Goal: Transaction & Acquisition: Purchase product/service

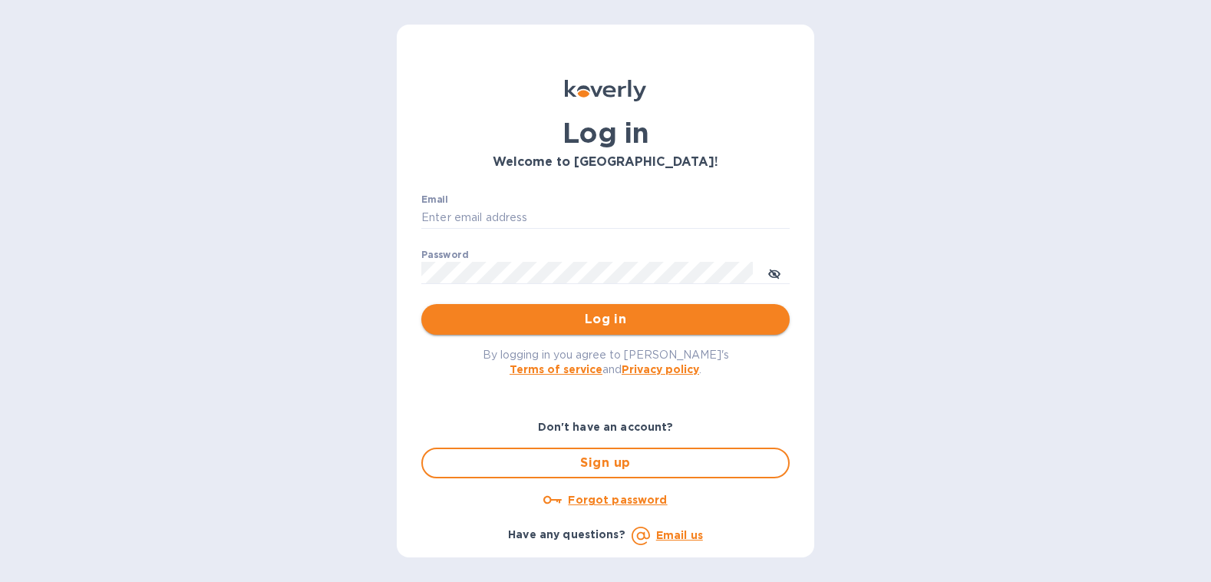
type input "b@corkhoarder.com"
click at [640, 319] on span "Log in" at bounding box center [606, 319] width 344 height 18
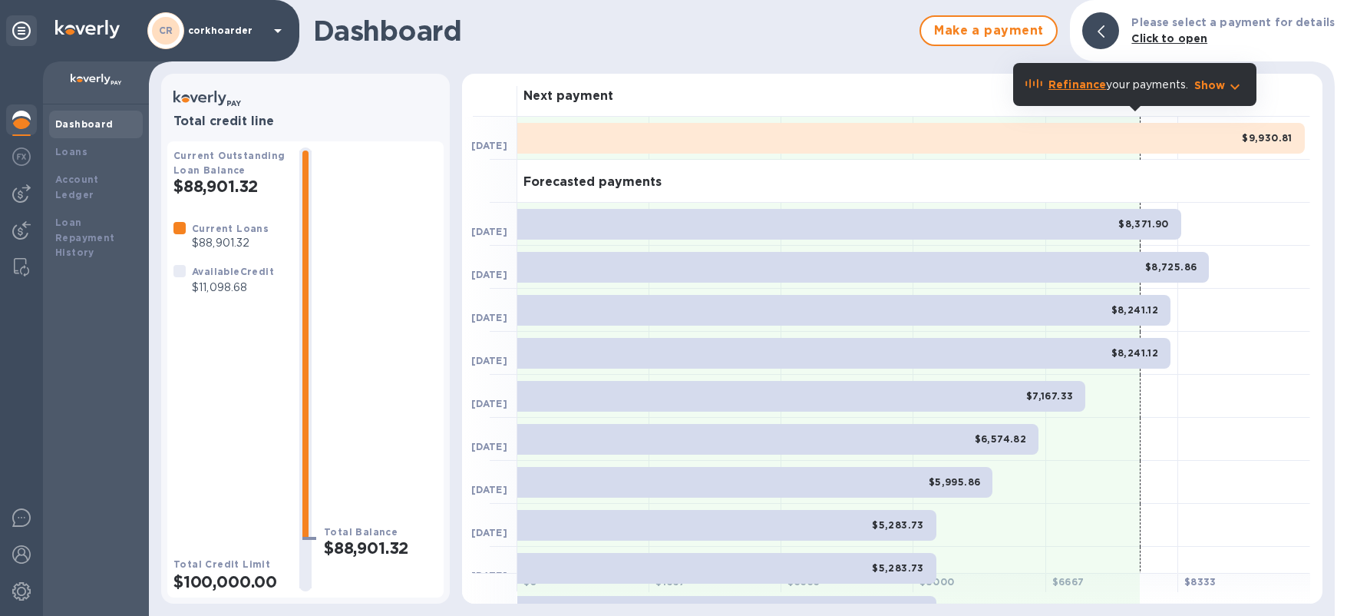
click at [3, 164] on div at bounding box center [21, 338] width 43 height 554
click at [20, 162] on img at bounding box center [21, 156] width 18 height 18
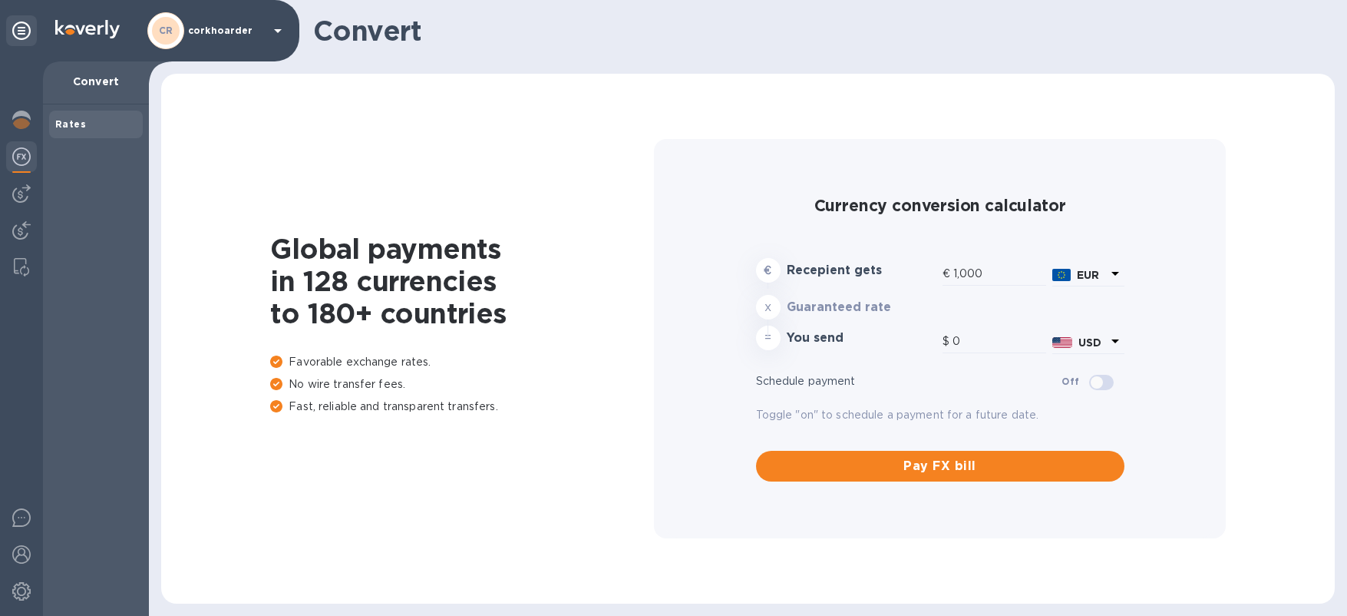
type input "1,185.08"
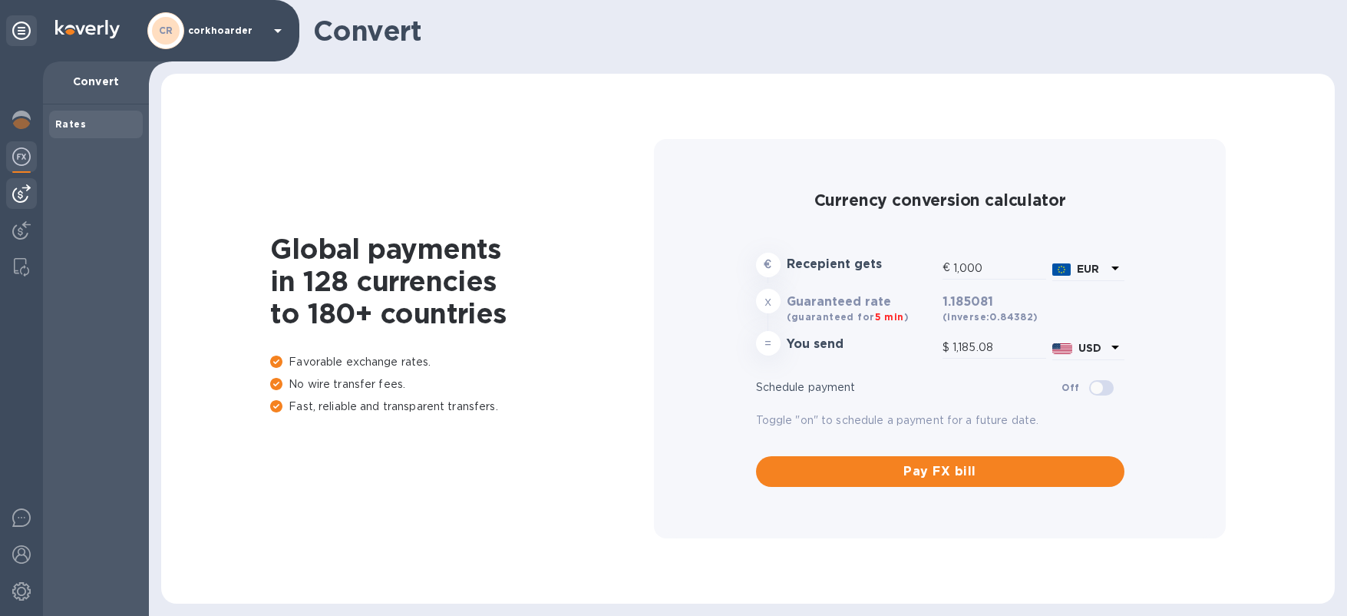
click at [23, 191] on img at bounding box center [21, 193] width 18 height 18
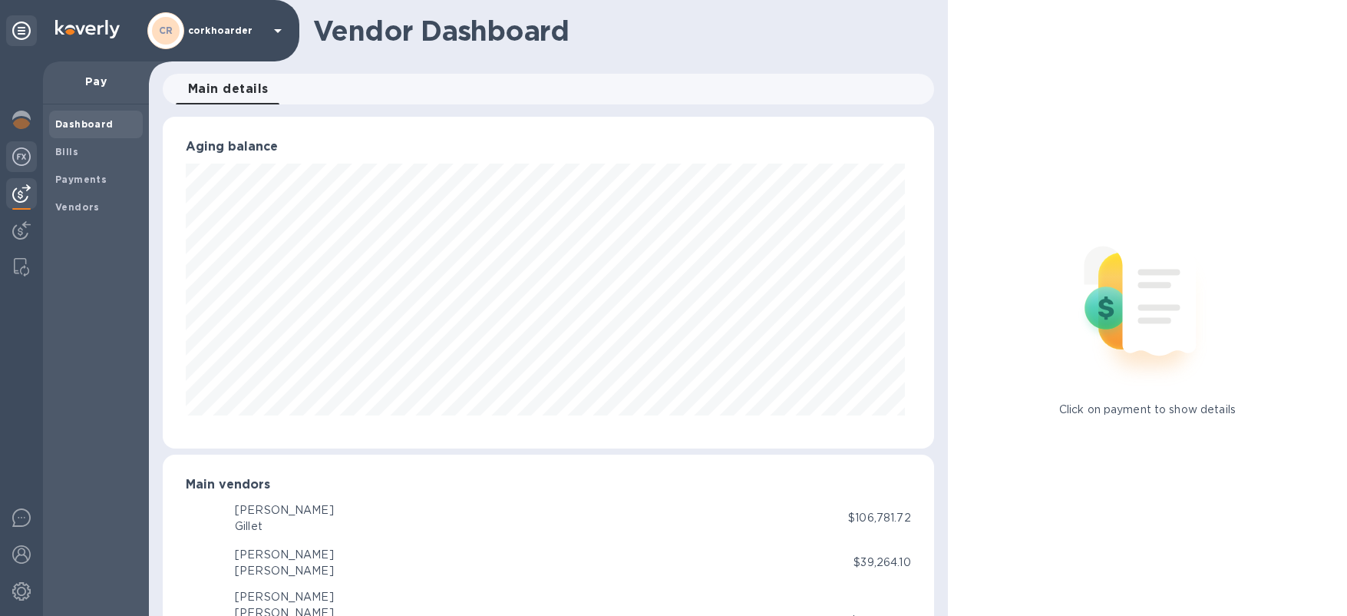
click at [24, 173] on div at bounding box center [21, 158] width 31 height 34
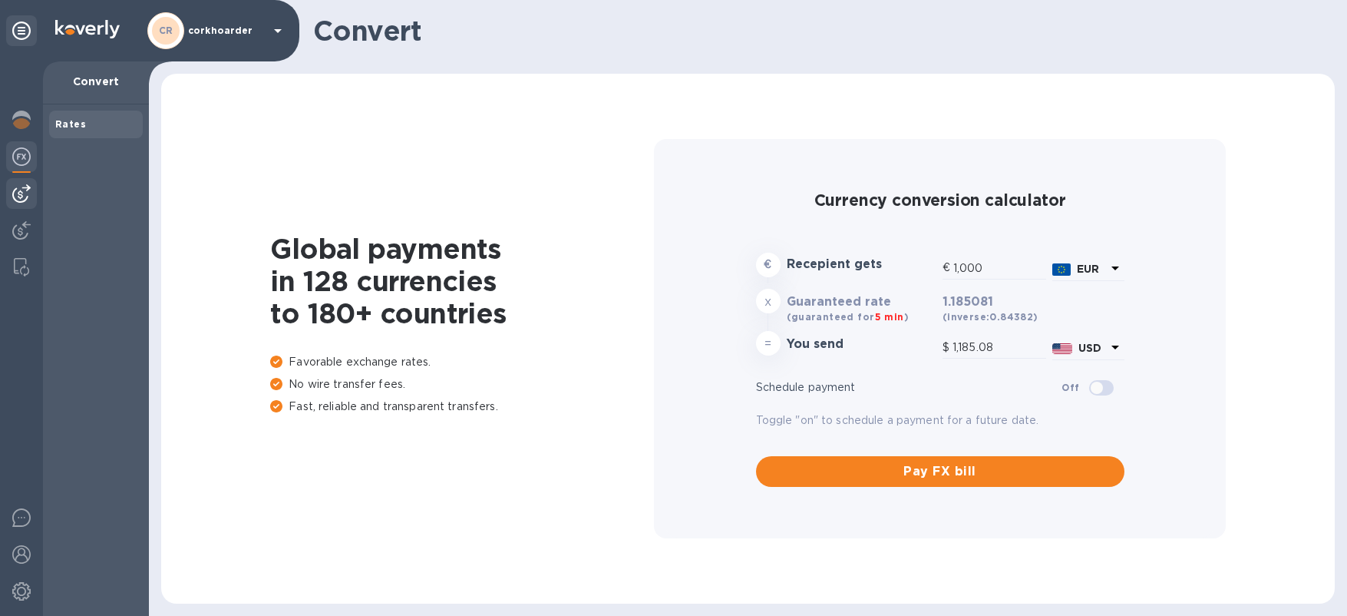
click at [22, 190] on img at bounding box center [21, 193] width 18 height 18
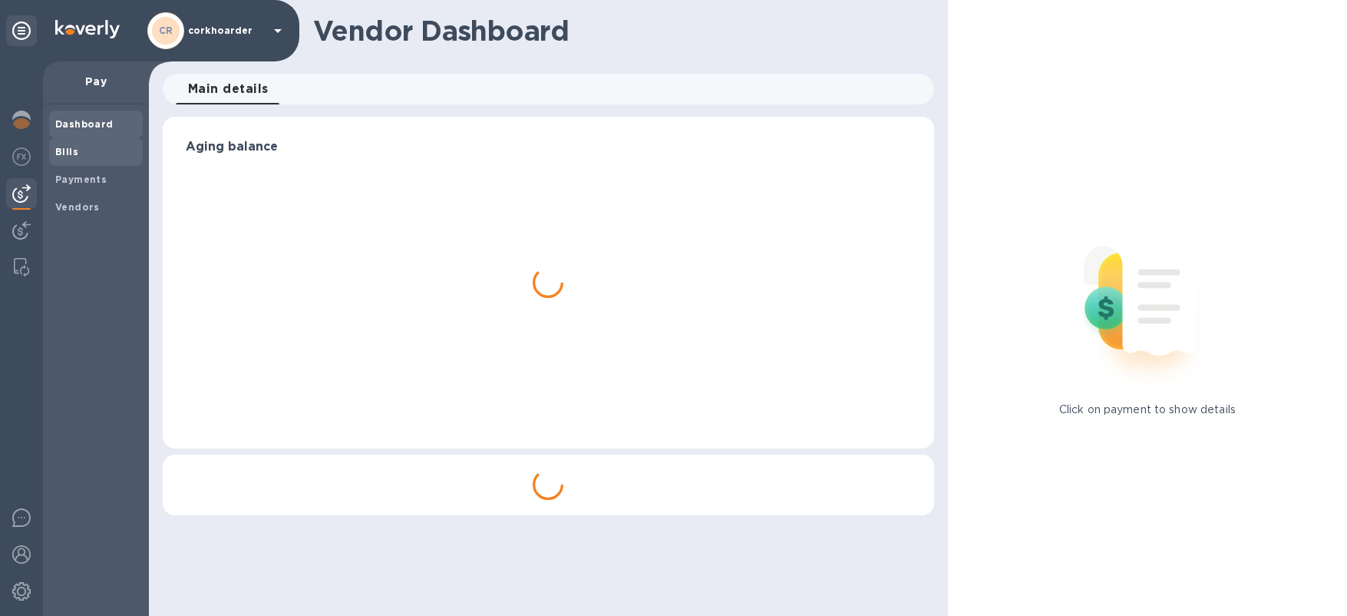
click at [111, 150] on span "Bills" at bounding box center [95, 151] width 81 height 15
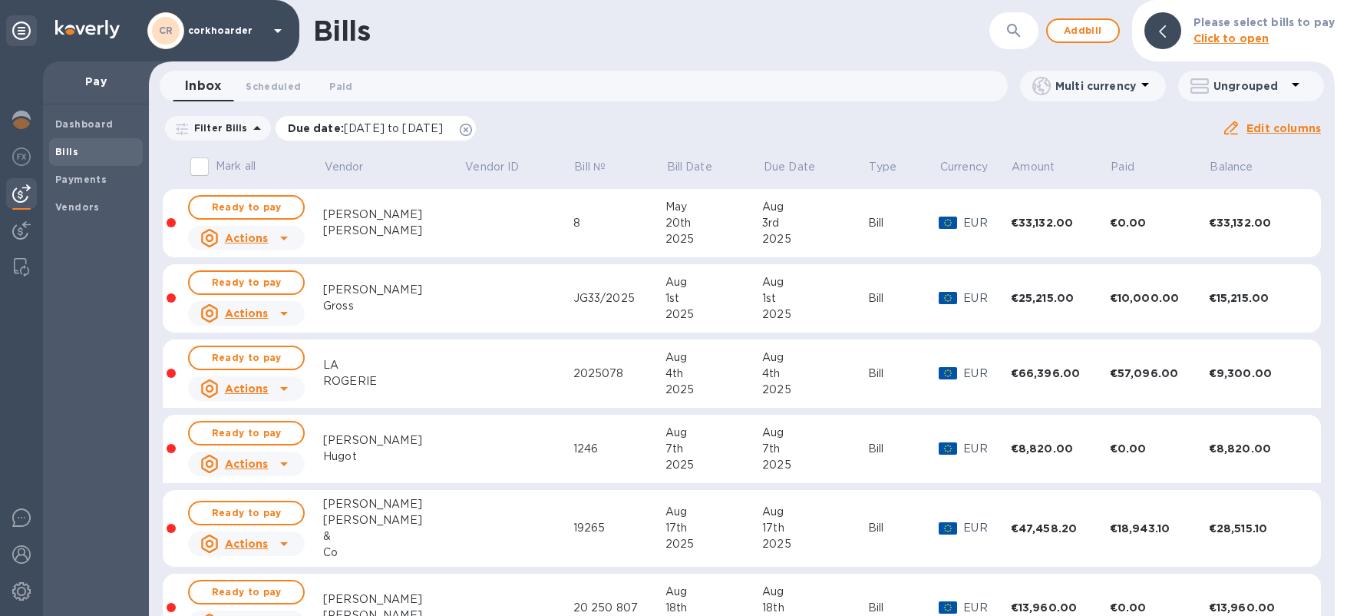
click at [472, 131] on icon at bounding box center [466, 130] width 12 height 12
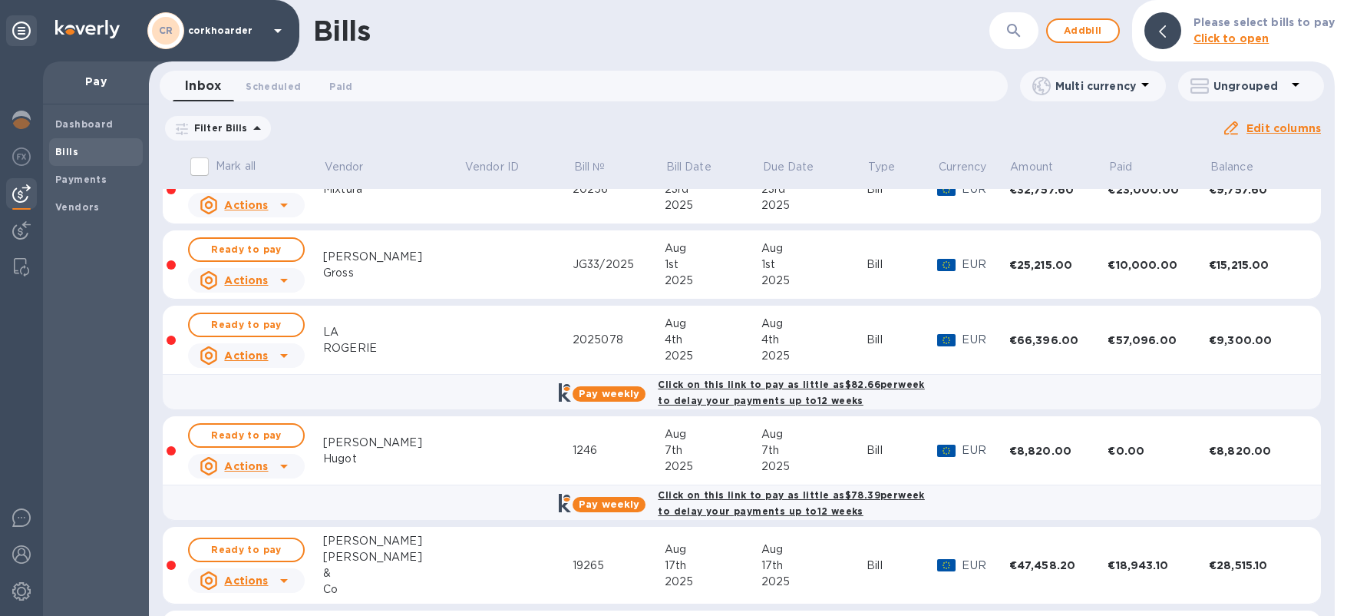
scroll to position [514, 0]
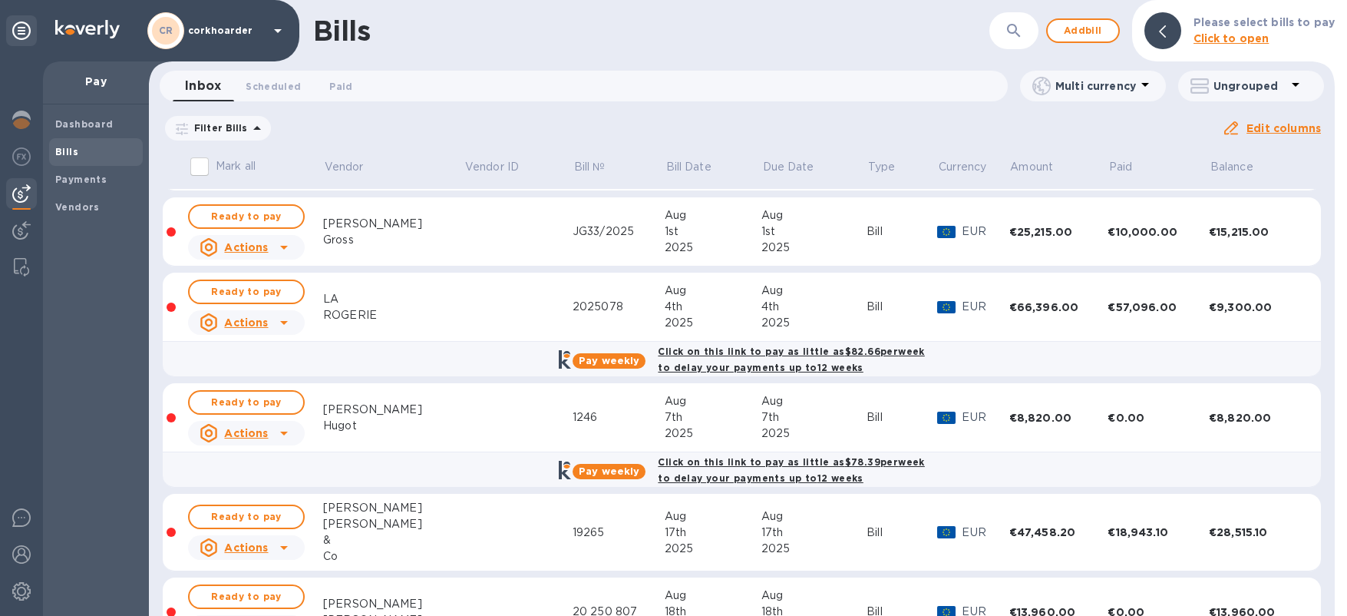
click at [501, 319] on td at bounding box center [518, 307] width 109 height 69
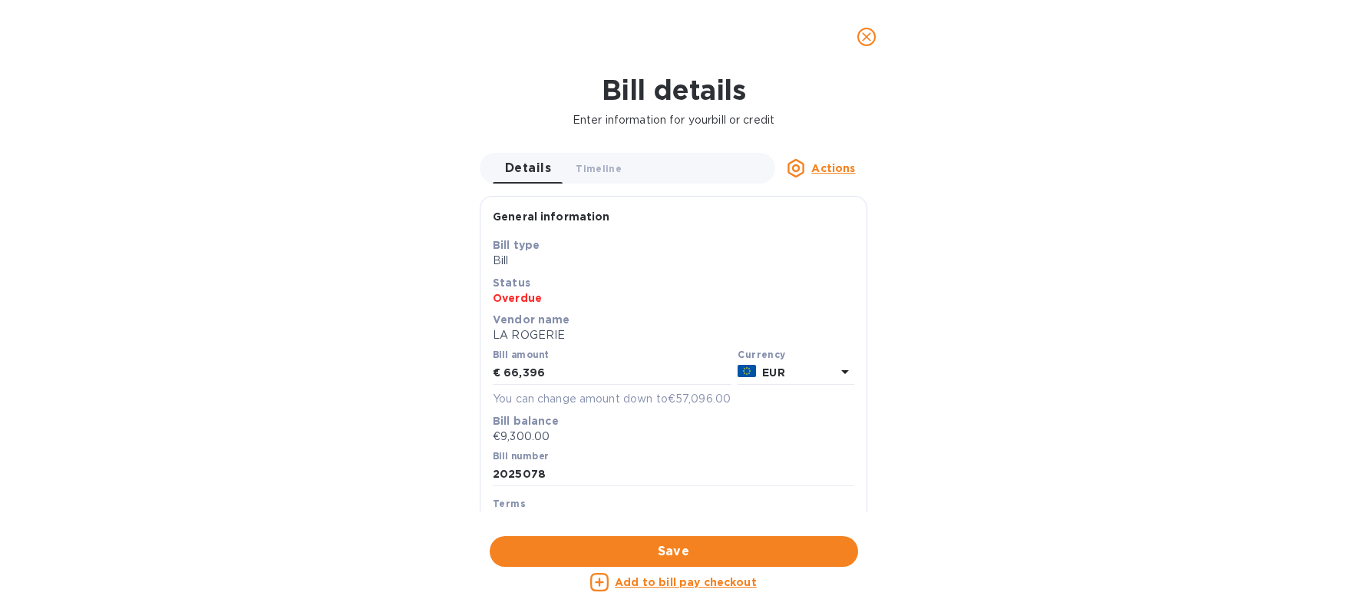
click at [708, 581] on u "Add to bill pay checkout" at bounding box center [686, 582] width 142 height 12
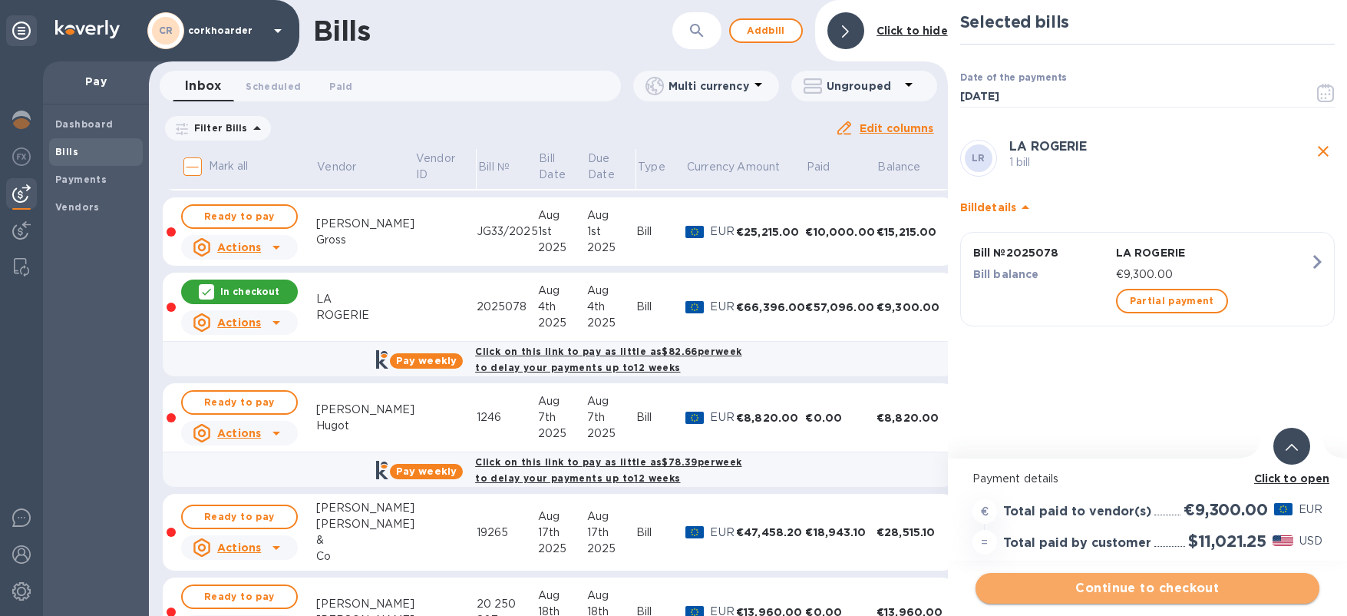
click at [1210, 581] on span "Continue to checkout" at bounding box center [1147, 588] width 319 height 18
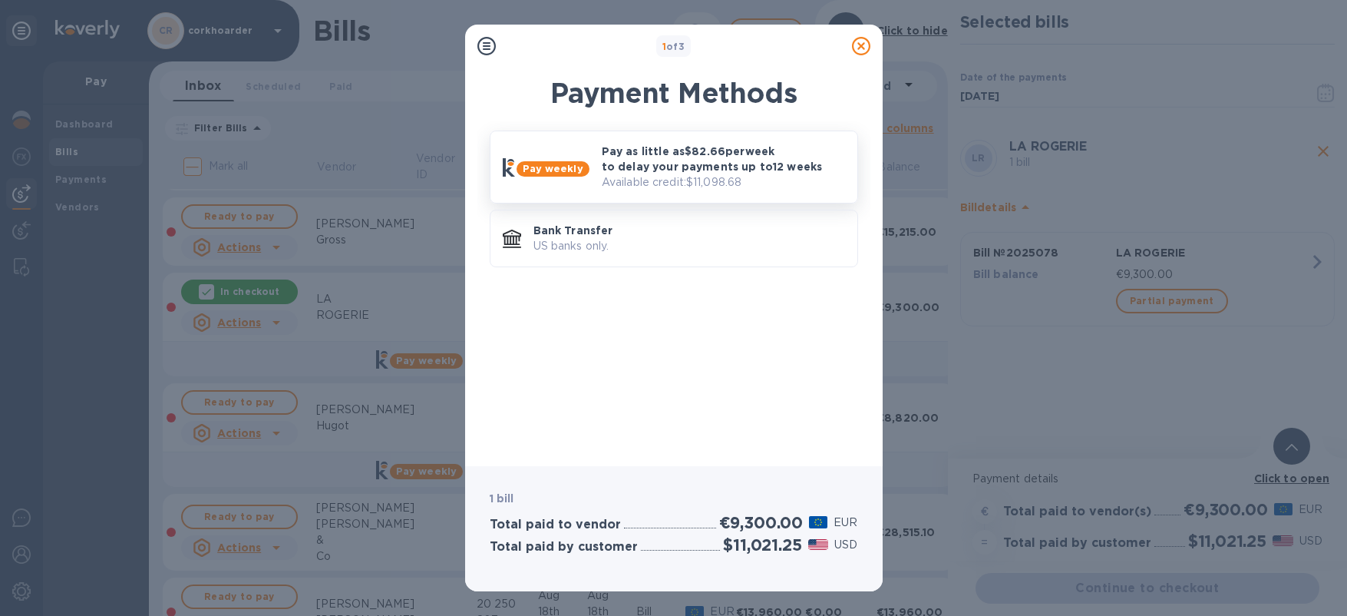
click at [757, 146] on p "Pay as little as $82.66 per week to delay your payments up to 12 weeks" at bounding box center [723, 159] width 243 height 31
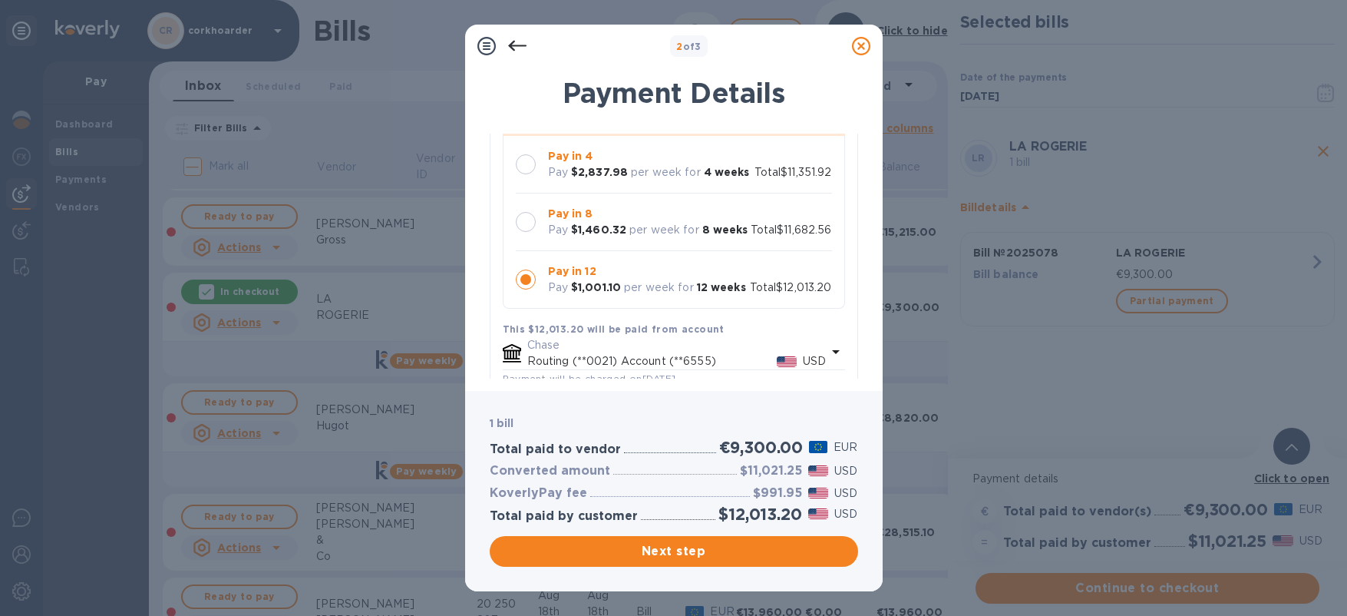
scroll to position [372, 0]
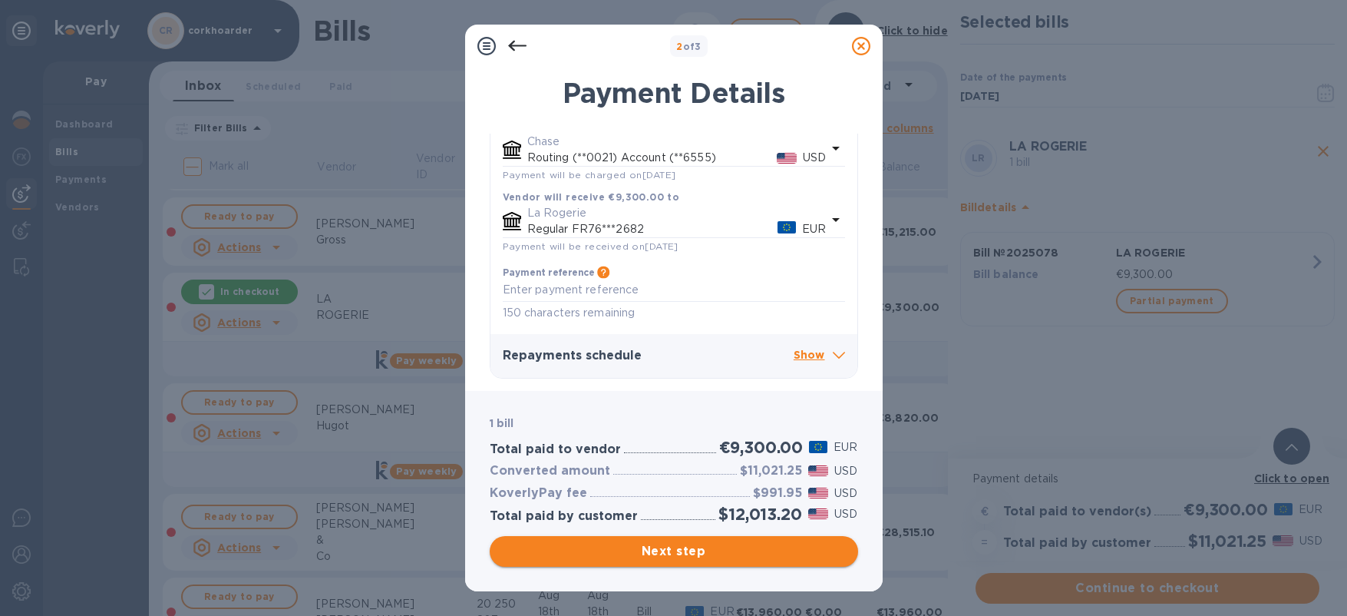
click at [751, 553] on span "Next step" at bounding box center [674, 551] width 344 height 18
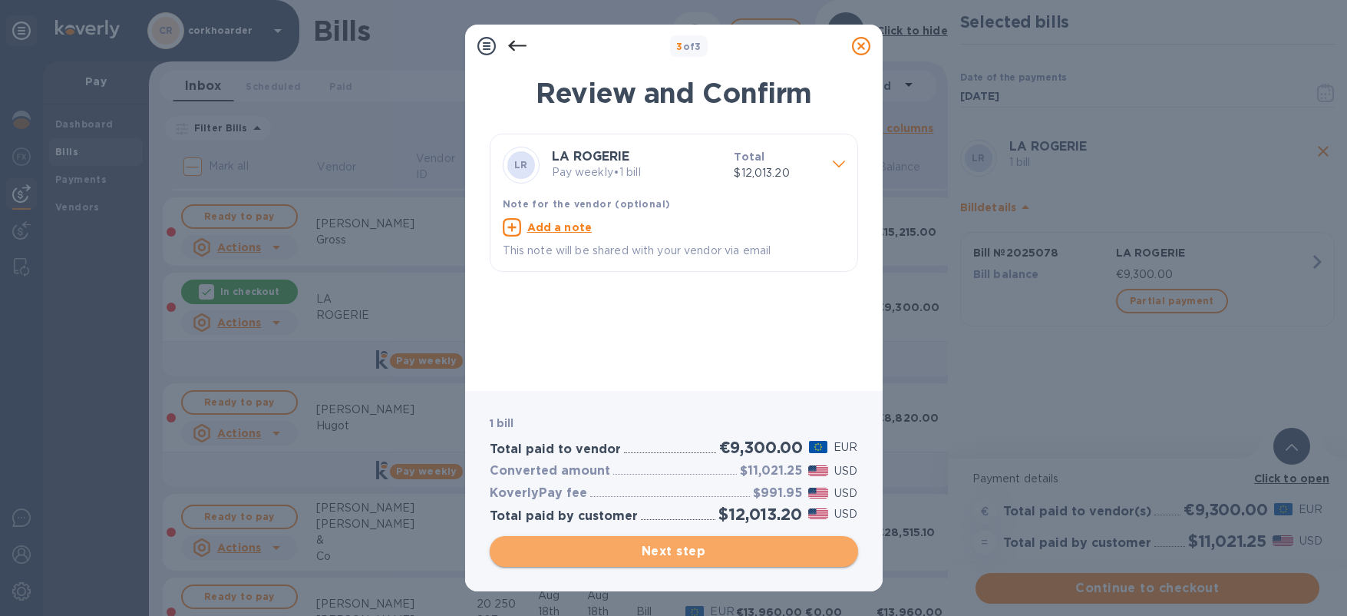
click at [752, 553] on span "Next step" at bounding box center [674, 551] width 344 height 18
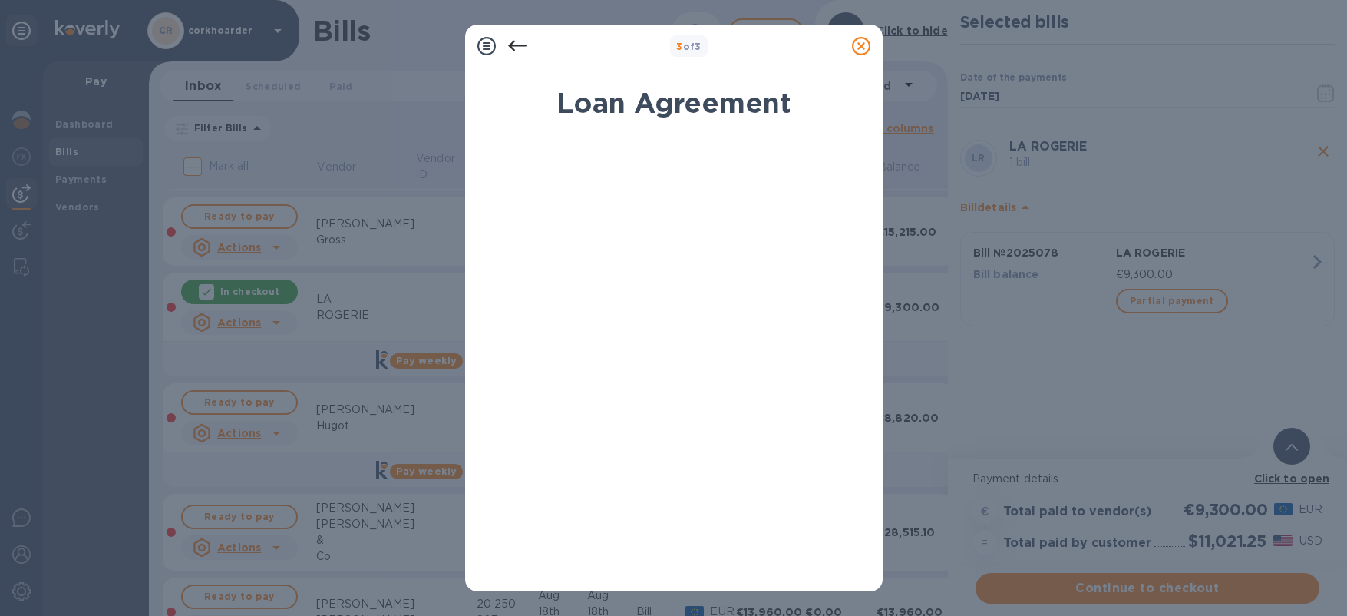
scroll to position [243, 0]
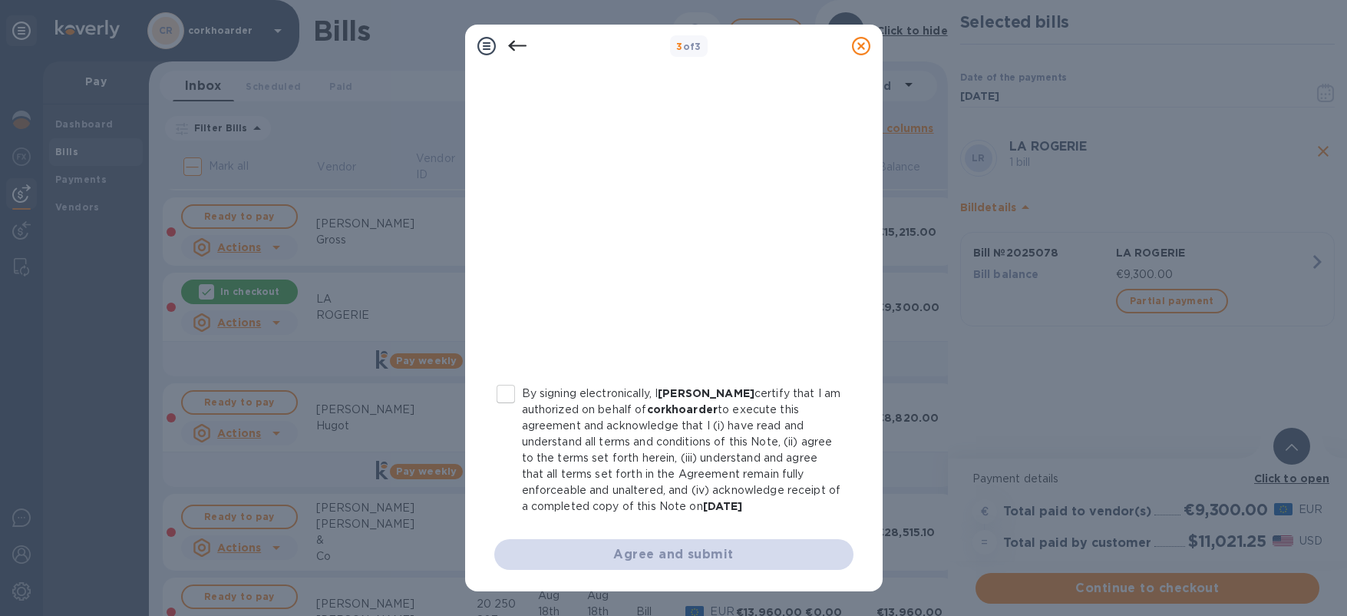
click at [639, 462] on p "By signing electronically, I [PERSON_NAME] certify that I am authorized on beha…" at bounding box center [681, 449] width 319 height 129
click at [522, 410] on input "By signing electronically, I [PERSON_NAME] certify that I am authorized on beha…" at bounding box center [506, 394] width 32 height 32
checkbox input "true"
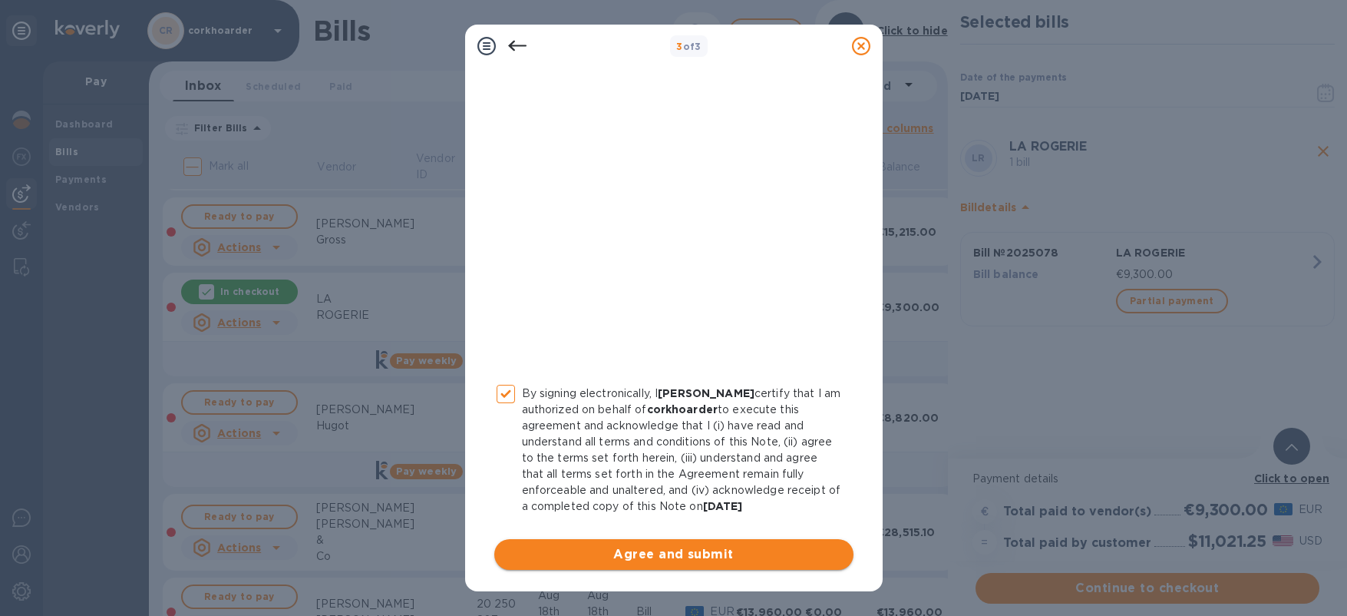
click at [656, 567] on button "Agree and submit" at bounding box center [673, 554] width 359 height 31
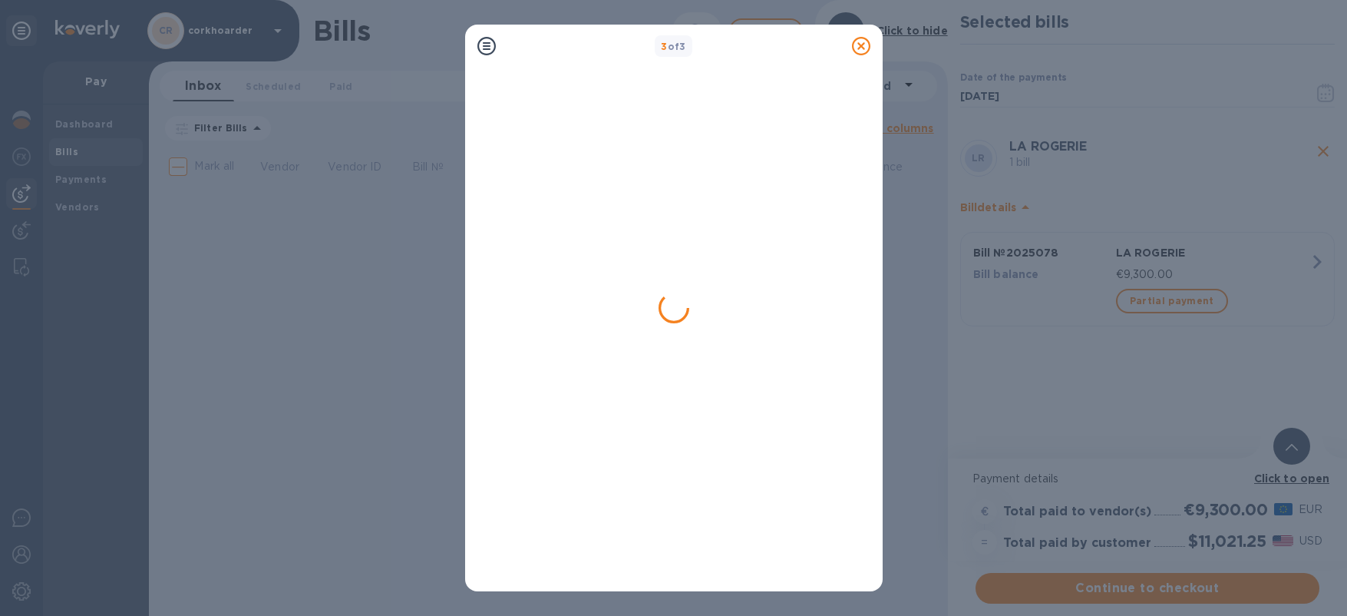
scroll to position [0, 0]
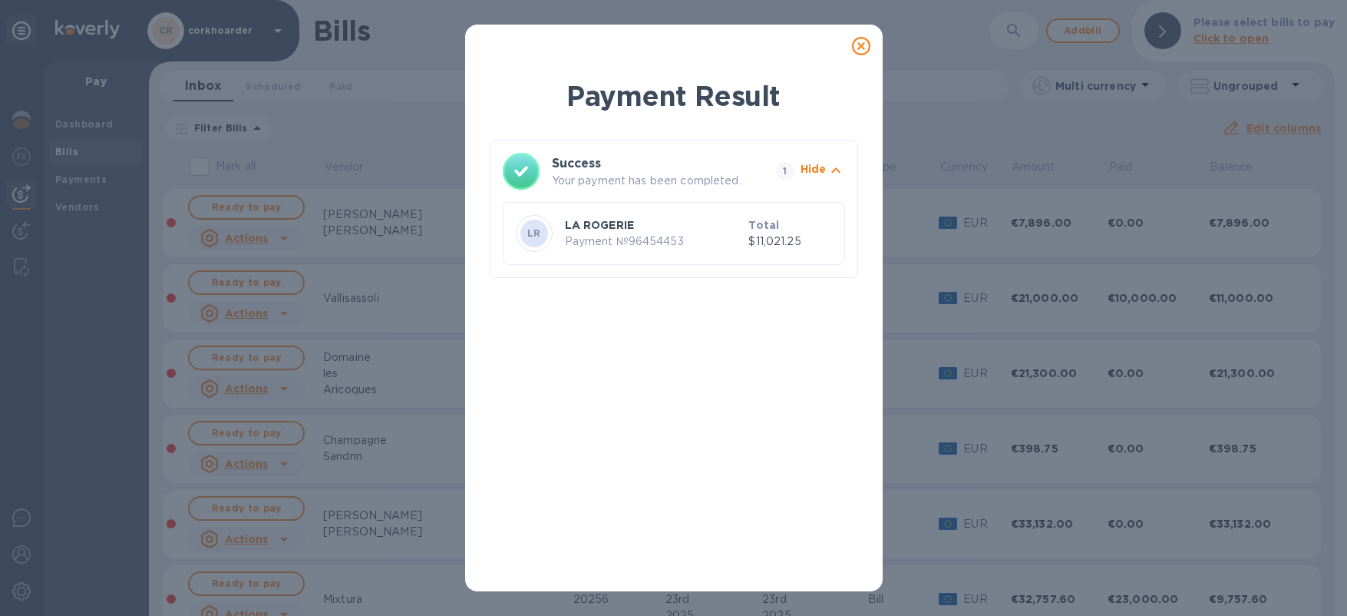
click at [856, 45] on icon at bounding box center [861, 46] width 18 height 18
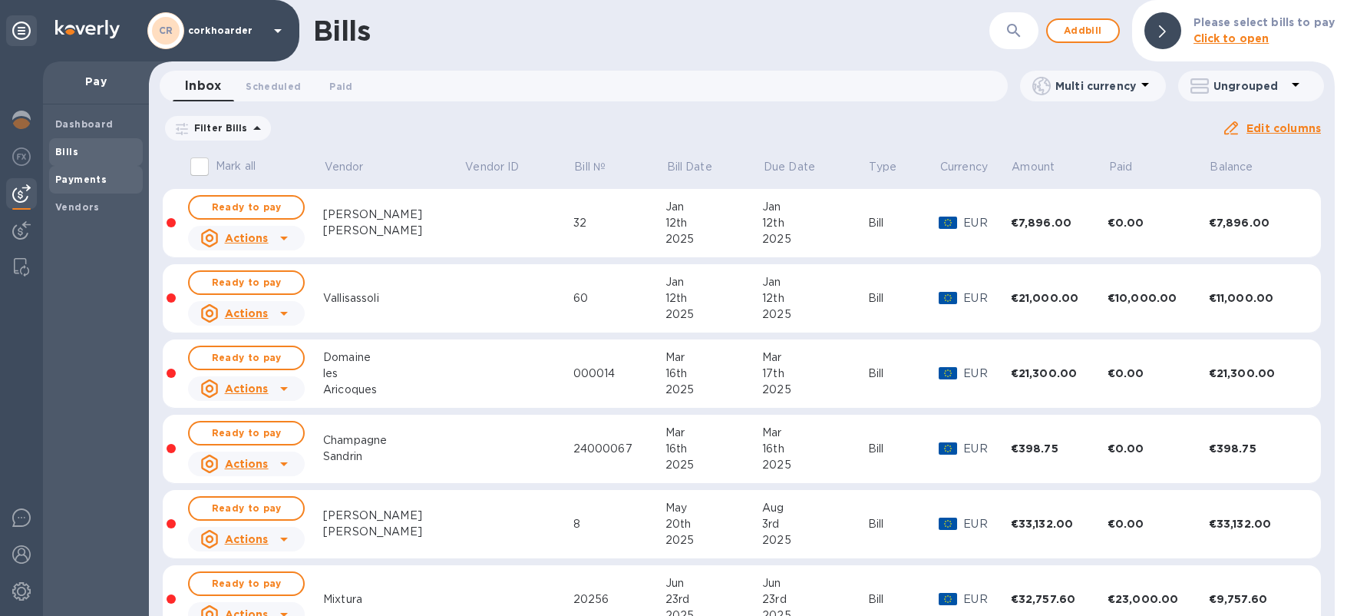
click at [121, 177] on span "Payments" at bounding box center [95, 179] width 81 height 15
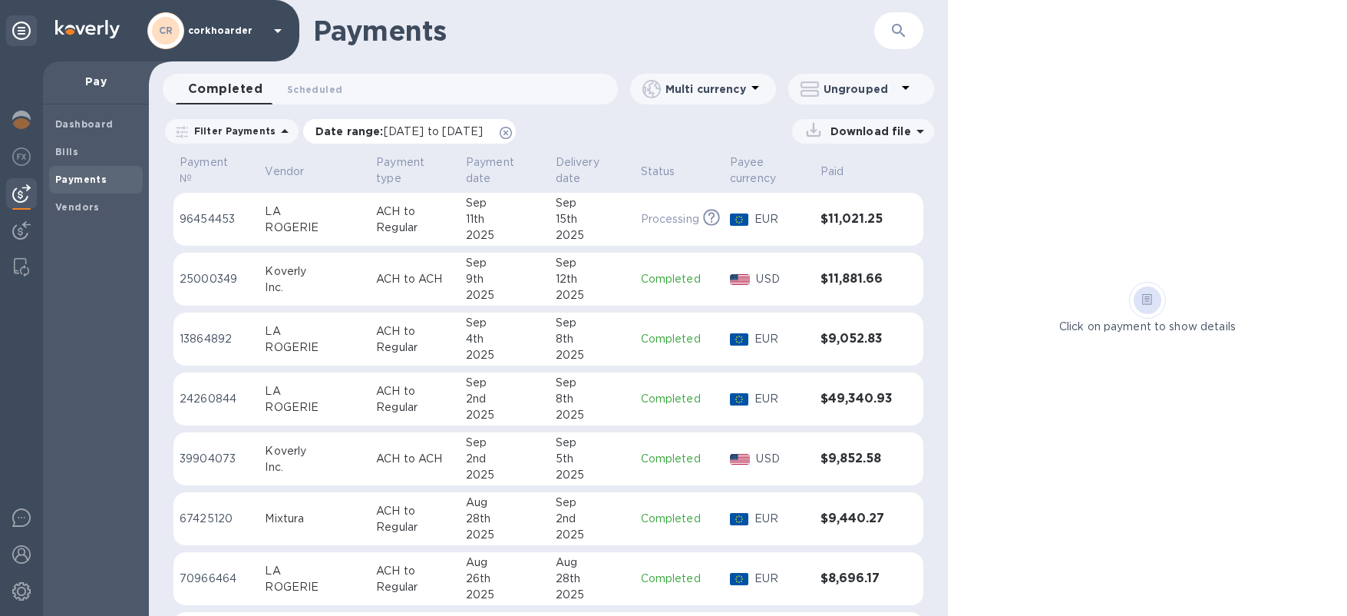
click at [512, 128] on icon at bounding box center [506, 133] width 12 height 12
click at [15, 123] on img at bounding box center [21, 120] width 18 height 18
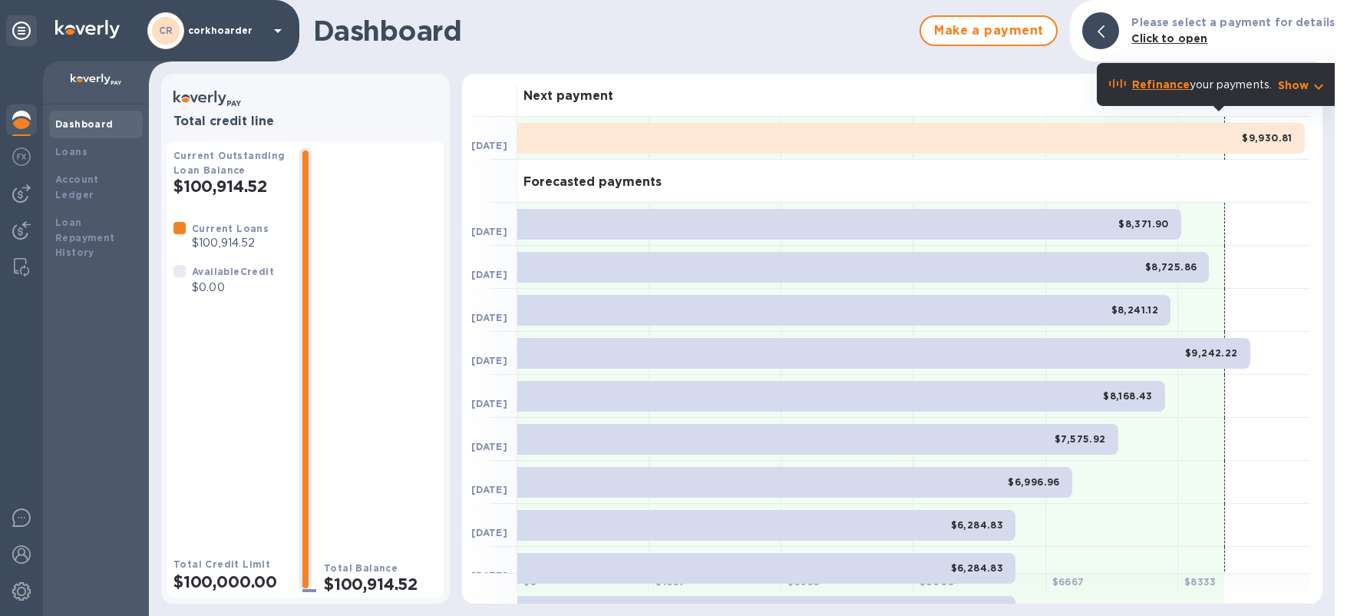
scroll to position [275, 0]
